Goal: Task Accomplishment & Management: Manage account settings

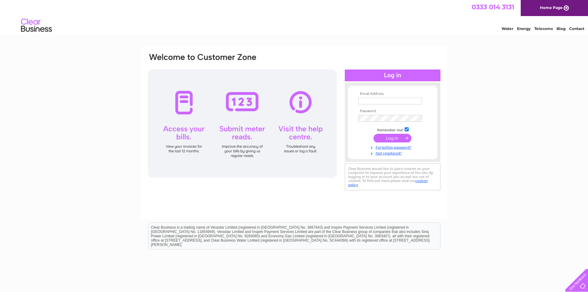
type input "Kelly@clinetix.co.uk"
click at [387, 137] on input "submit" at bounding box center [392, 138] width 38 height 9
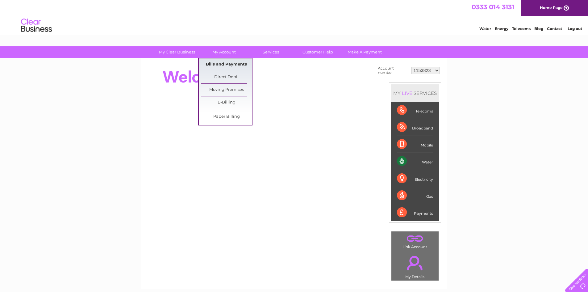
click at [219, 64] on link "Bills and Payments" at bounding box center [226, 64] width 51 height 12
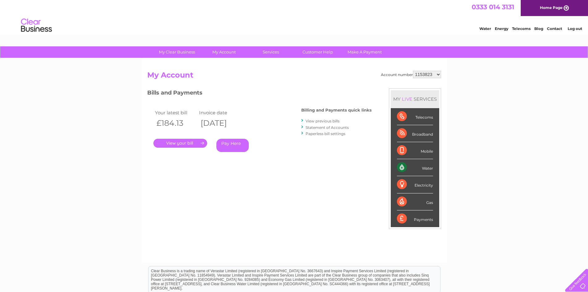
click at [173, 140] on link "." at bounding box center [180, 143] width 54 height 9
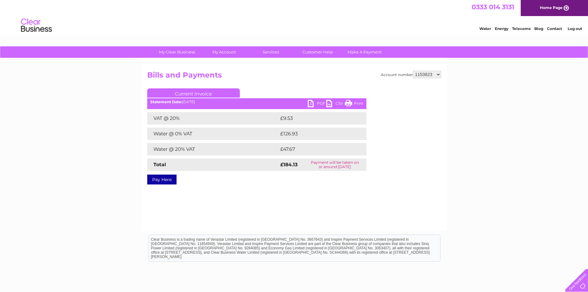
click at [319, 103] on link "PDF" at bounding box center [317, 104] width 19 height 9
